Goal: Task Accomplishment & Management: Use online tool/utility

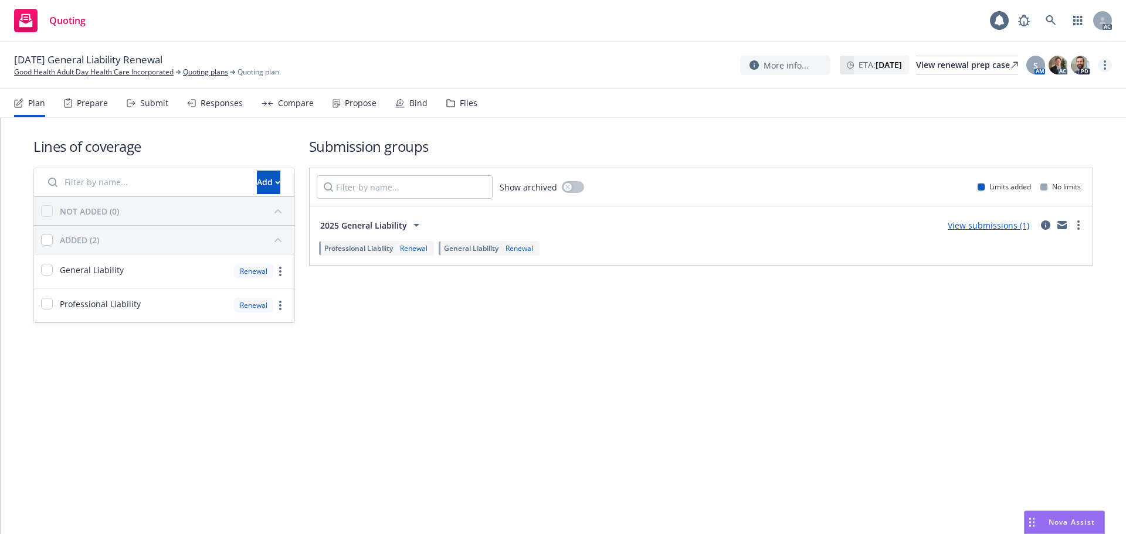
click at [1104, 66] on circle "more" at bounding box center [1104, 65] width 2 height 2
click at [1031, 91] on link "Copy logging email" at bounding box center [1045, 88] width 131 height 23
